Goal: Task Accomplishment & Management: Manage account settings

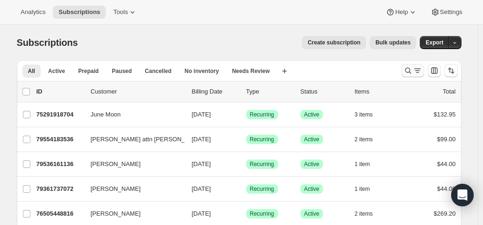
click at [418, 71] on icon "Search and filter results" at bounding box center [417, 70] width 9 height 9
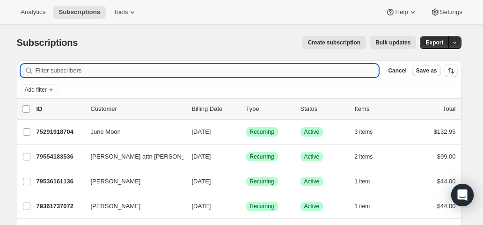
click at [180, 72] on input "Filter subscribers" at bounding box center [208, 70] width 344 height 13
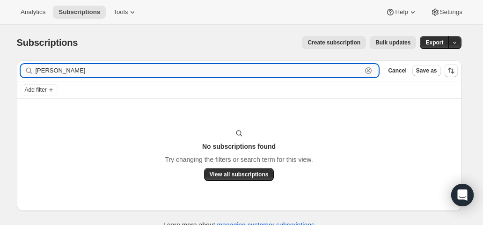
click at [108, 74] on input "gwynie" at bounding box center [199, 70] width 327 height 13
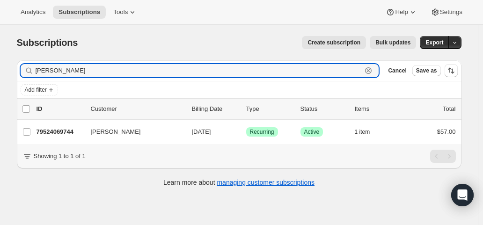
type input "gwyn"
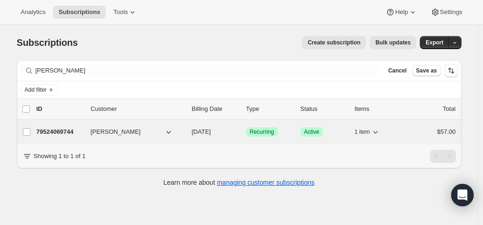
click at [229, 134] on p "11/01/2025" at bounding box center [215, 131] width 47 height 9
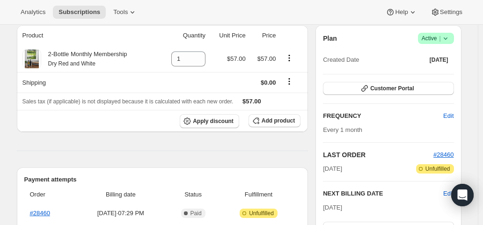
scroll to position [187, 0]
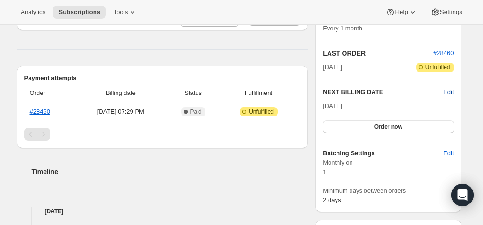
click at [453, 93] on span "Edit" at bounding box center [448, 92] width 10 height 9
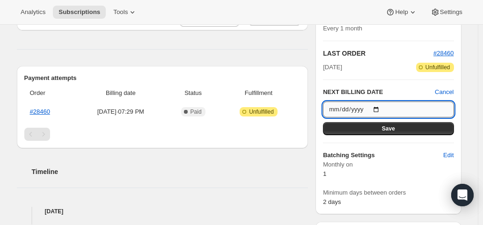
click at [379, 109] on input "2025-11-01" at bounding box center [388, 110] width 131 height 16
type input "2025-10-01"
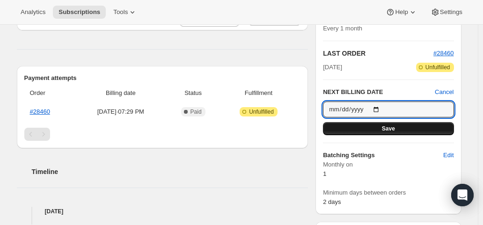
click at [395, 128] on span "Save" at bounding box center [388, 128] width 13 height 7
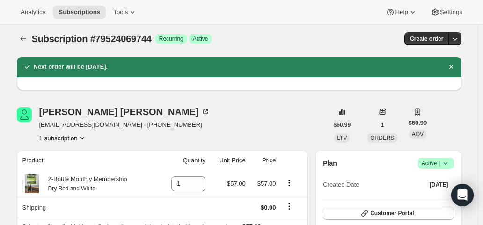
scroll to position [0, 0]
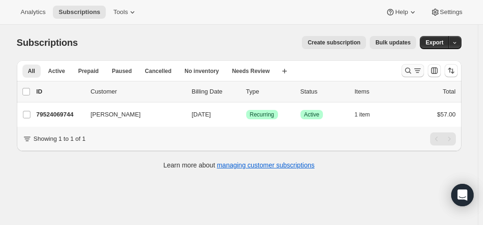
click at [411, 70] on icon "Search and filter results" at bounding box center [408, 70] width 9 height 9
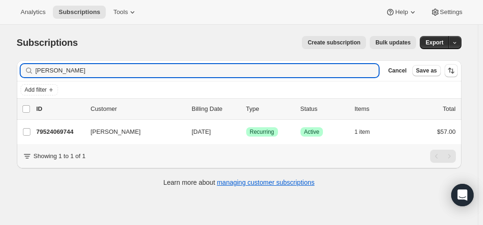
drag, startPoint x: 62, startPoint y: 69, endPoint x: 22, endPoint y: 71, distance: 39.8
click at [22, 71] on div "Filter subscribers gwyn Clear Cancel Save as" at bounding box center [239, 70] width 445 height 21
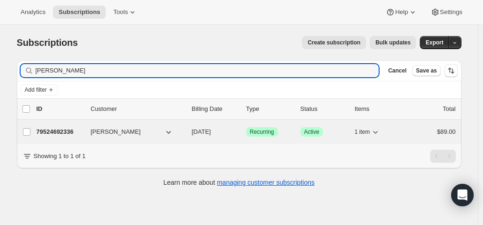
type input "Rhonda Moscollic"
click at [211, 131] on span "11/01/2025" at bounding box center [201, 131] width 19 height 7
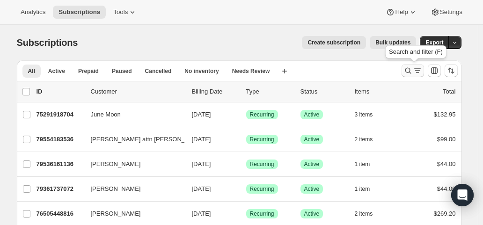
click at [421, 74] on icon "Search and filter results" at bounding box center [417, 70] width 9 height 9
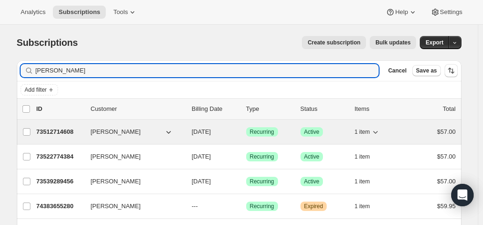
type input "michele t"
click at [227, 131] on p "10/01/2025" at bounding box center [215, 131] width 47 height 9
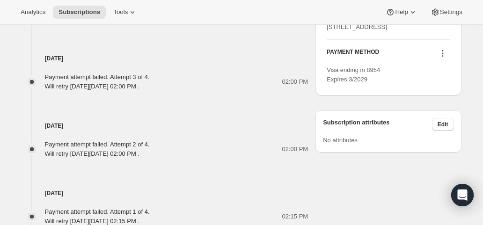
scroll to position [562, 0]
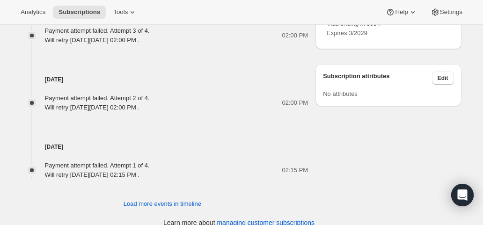
click at [445, 12] on icon at bounding box center [442, 6] width 9 height 9
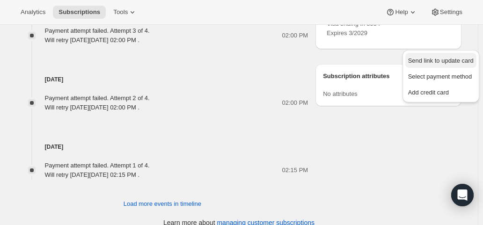
click at [447, 59] on span "Send link to update card" at bounding box center [441, 60] width 66 height 7
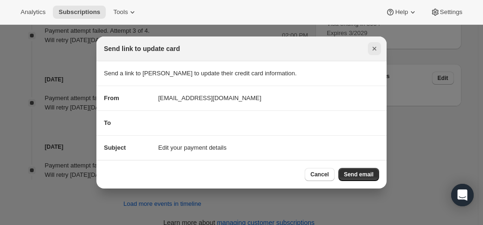
click at [373, 46] on icon "Close" at bounding box center [374, 48] width 9 height 9
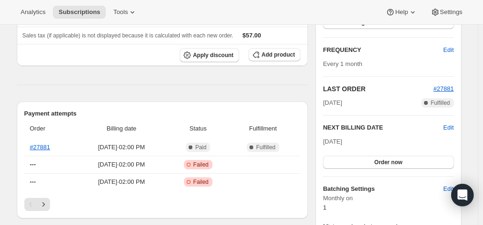
scroll to position [94, 0]
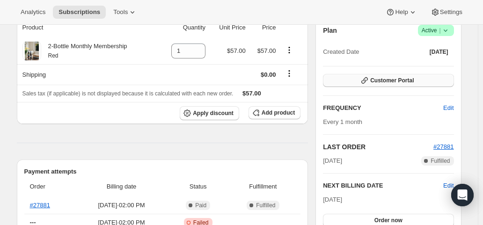
click at [402, 81] on span "Customer Portal" at bounding box center [392, 80] width 44 height 7
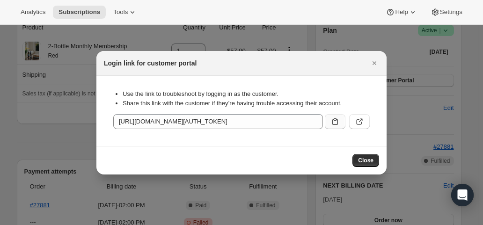
click at [339, 122] on icon ":rc9:" at bounding box center [335, 121] width 9 height 9
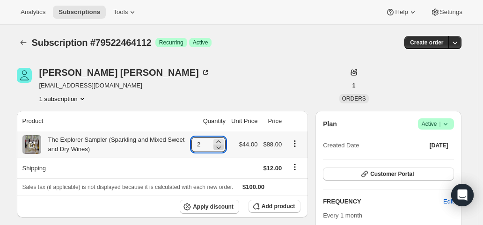
click at [223, 148] on icon at bounding box center [218, 147] width 9 height 9
type input "1"
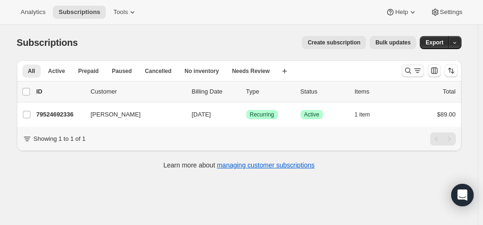
click at [410, 67] on icon "Search and filter results" at bounding box center [408, 70] width 9 height 9
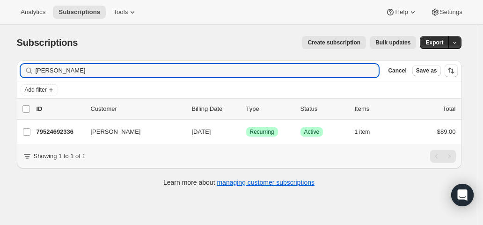
drag, startPoint x: 119, startPoint y: 73, endPoint x: 1, endPoint y: 63, distance: 118.0
click at [1, 63] on div "Subscriptions. This page is ready Subscriptions Create subscription Bulk update…" at bounding box center [239, 137] width 478 height 225
type input "d"
type input "rizz"
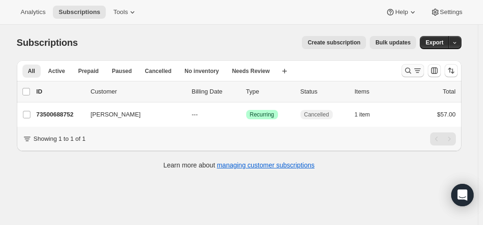
click at [421, 73] on icon "Search and filter results" at bounding box center [417, 70] width 9 height 9
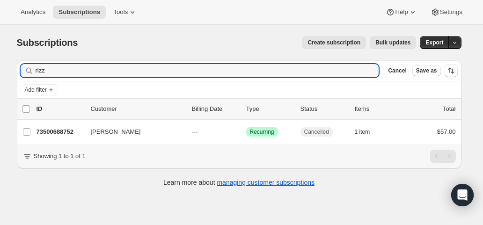
drag, startPoint x: 69, startPoint y: 71, endPoint x: 25, endPoint y: 68, distance: 44.1
click at [25, 68] on div "rizz Clear" at bounding box center [200, 70] width 359 height 13
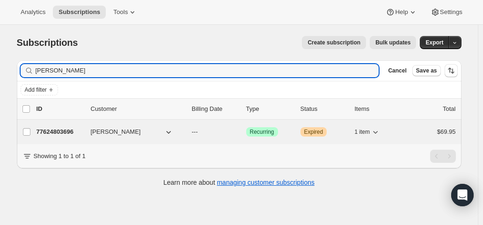
type input "Devona Blount"
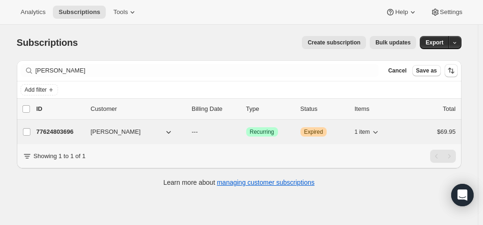
click at [233, 131] on p "---" at bounding box center [215, 131] width 47 height 9
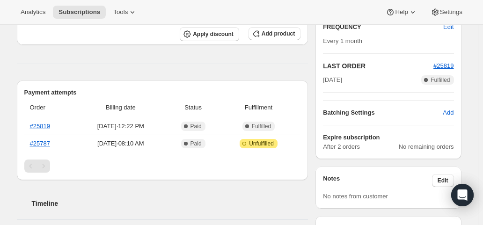
scroll to position [187, 0]
